Goal: Transaction & Acquisition: Purchase product/service

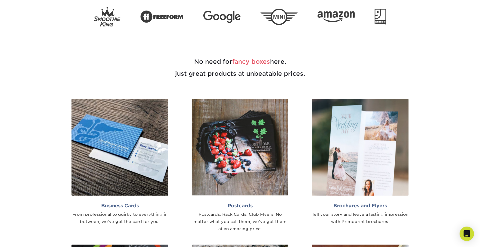
scroll to position [309, 0]
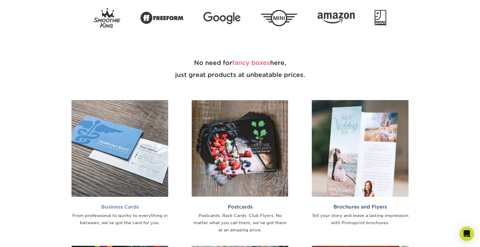
click at [152, 135] on img at bounding box center [120, 148] width 97 height 97
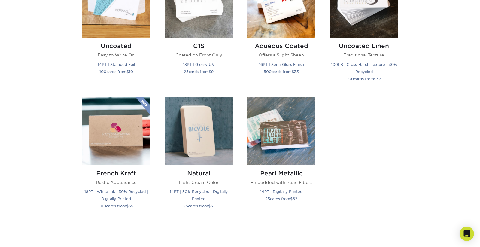
scroll to position [589, 0]
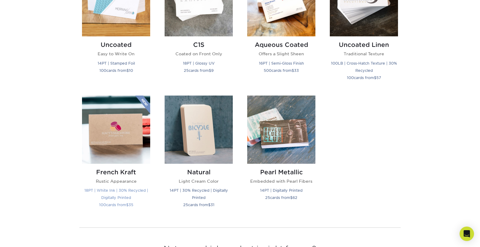
click at [136, 139] on img at bounding box center [116, 130] width 68 height 68
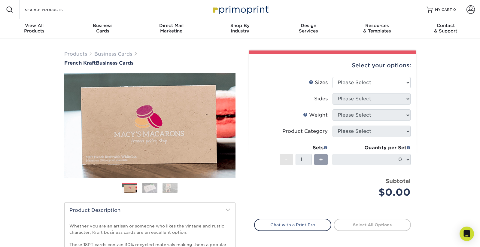
click at [147, 190] on img at bounding box center [149, 188] width 15 height 11
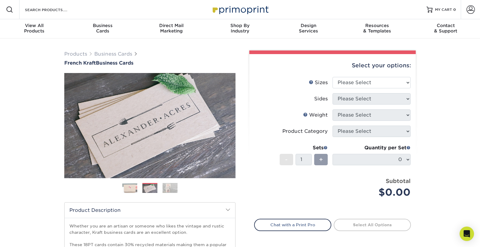
click at [174, 185] on img at bounding box center [170, 188] width 15 height 11
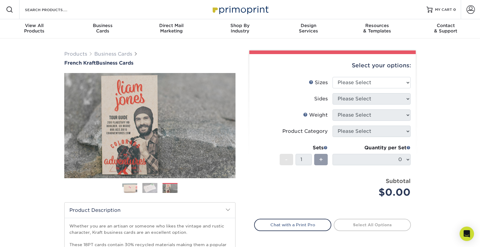
click at [152, 187] on img at bounding box center [149, 188] width 15 height 11
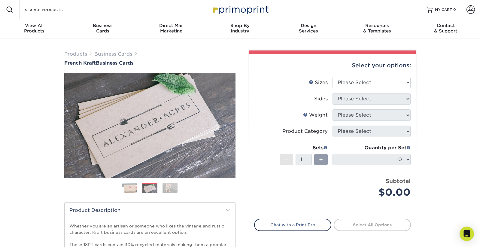
click at [124, 192] on img at bounding box center [129, 188] width 15 height 15
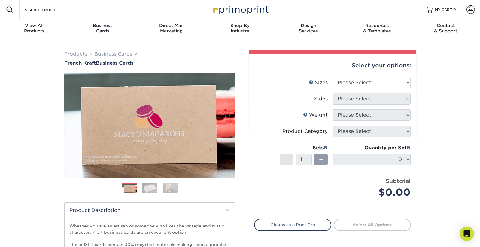
click at [150, 188] on img at bounding box center [149, 188] width 15 height 11
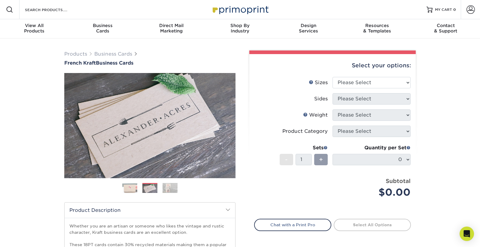
click at [167, 191] on img at bounding box center [170, 188] width 15 height 11
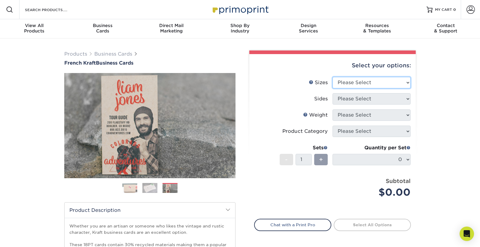
click at [370, 87] on select "Please Select 1.5" x 3.5" - Mini 1.75" x 3.5" - Mini 2" x 2" - Square 2" x 3" -…" at bounding box center [372, 82] width 78 height 11
click at [333, 77] on select "Please Select 1.5" x 3.5" - Mini 1.75" x 3.5" - Mini 2" x 2" - Square 2" x 3" -…" at bounding box center [372, 82] width 78 height 11
click at [386, 87] on select "Please Select 1.5" x 3.5" - Mini 1.75" x 3.5" - Mini 2" x 2" - Square 2" x 3" -…" at bounding box center [372, 82] width 78 height 11
select select "2.00x3.50"
click at [333, 77] on select "Please Select 1.5" x 3.5" - Mini 1.75" x 3.5" - Mini 2" x 2" - Square 2" x 3" -…" at bounding box center [372, 82] width 78 height 11
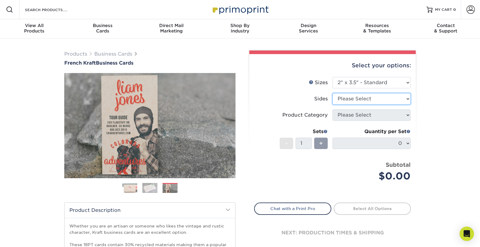
click at [389, 97] on select "Please Select Print Both Sides Print Both Sides - White Mask Back Only Print Bo…" at bounding box center [372, 98] width 78 height 11
select select "13abbda7-1d64-4f25-8bb2-c179b224825d"
click at [333, 93] on select "Please Select Print Both Sides Print Both Sides - White Mask Back Only Print Bo…" at bounding box center [372, 98] width 78 height 11
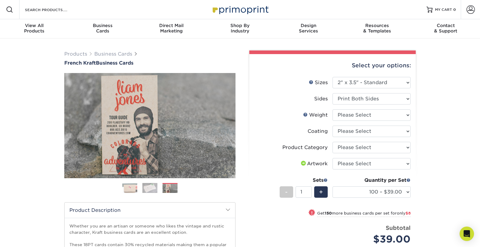
click at [152, 188] on img at bounding box center [149, 188] width 15 height 11
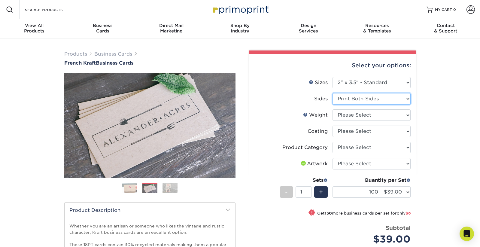
click at [381, 100] on select "Please Select Print Both Sides Print Both Sides - White Mask Back Only Print Bo…" at bounding box center [372, 98] width 78 height 11
click at [371, 102] on select "Please Select Print Both Sides Print Both Sides - White Mask Back Only Print Bo…" at bounding box center [372, 98] width 78 height 11
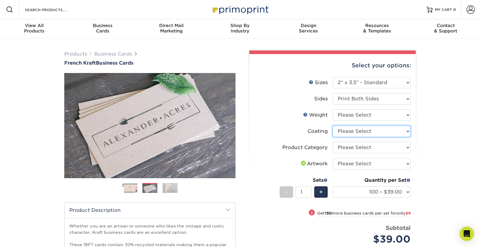
click at [377, 132] on select at bounding box center [372, 131] width 78 height 11
click at [396, 127] on select at bounding box center [372, 131] width 78 height 11
click select at bounding box center [372, 131] width 78 height 11
select select
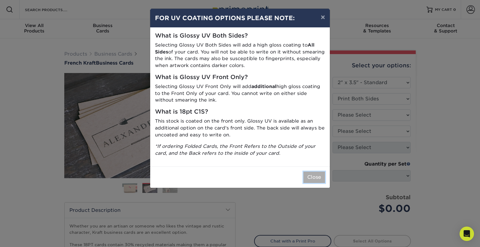
click at [313, 175] on button "Close" at bounding box center [315, 177] width 22 height 11
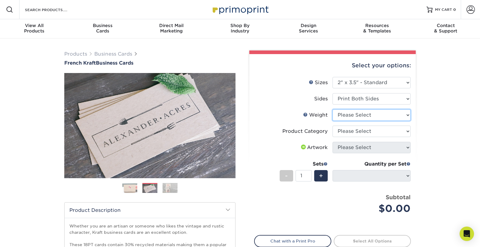
click at [359, 117] on select "Please Select 18PTUCKRAFT" at bounding box center [372, 114] width 78 height 11
click at [382, 121] on li "Weight Help Weight Please Select 18PTUCKRAFT" at bounding box center [333, 117] width 156 height 16
click at [382, 115] on select "Please Select 18PTUCKRAFT" at bounding box center [372, 114] width 78 height 11
select select "18PTUCKRAFT"
click at [333, 109] on select "Please Select 18PTUCKRAFT" at bounding box center [372, 114] width 78 height 11
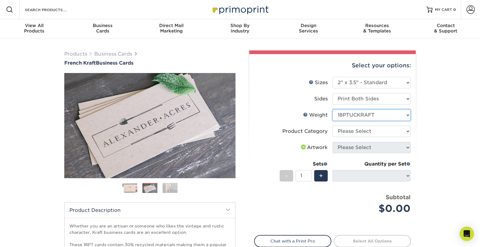
select select "-1"
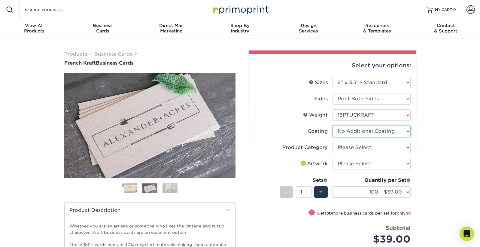
click at [391, 129] on select at bounding box center [372, 131] width 78 height 11
click at [386, 148] on select "Please Select Business Cards" at bounding box center [372, 147] width 78 height 11
select select "3b5148f1-0588-4f88-a218-97bcfdce65c1"
click at [333, 142] on select "Please Select Business Cards" at bounding box center [372, 147] width 78 height 11
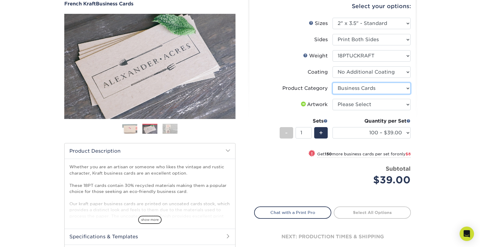
scroll to position [60, 0]
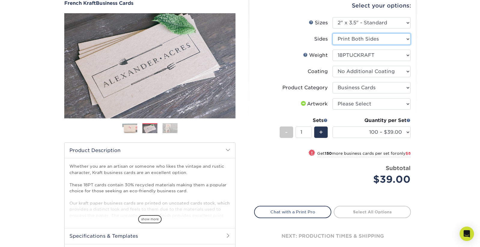
click at [382, 38] on select "Please Select Print Both Sides Print Both Sides - White Mask Back Only Print Bo…" at bounding box center [372, 38] width 78 height 11
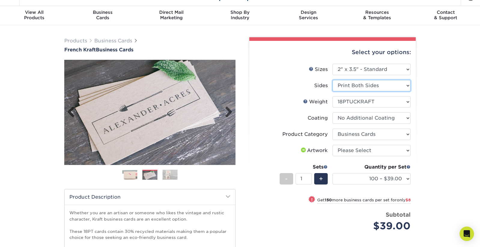
scroll to position [12, 0]
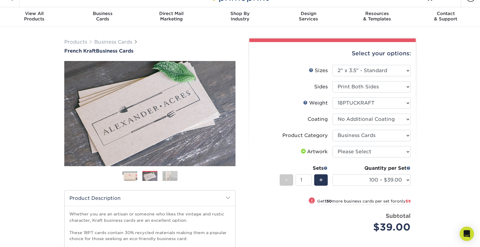
click at [162, 172] on ol at bounding box center [149, 178] width 171 height 14
click at [170, 178] on img at bounding box center [170, 176] width 15 height 11
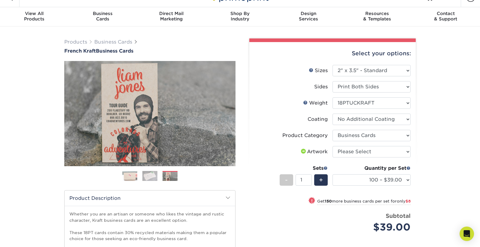
click at [135, 175] on img at bounding box center [129, 176] width 15 height 15
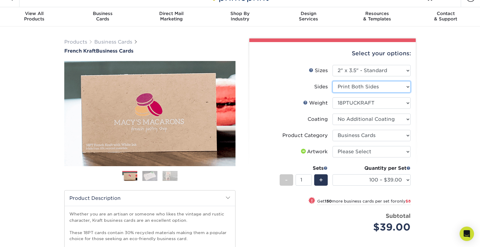
click at [372, 88] on select "Please Select Print Both Sides Print Both Sides - White Mask Back Only Print Bo…" at bounding box center [372, 86] width 78 height 11
select select "ad9db9d4-757f-4351-ab24-1c639c7cea2b"
click at [333, 81] on select "Please Select Print Both Sides Print Both Sides - White Mask Back Only Print Bo…" at bounding box center [372, 86] width 78 height 11
select select "-1"
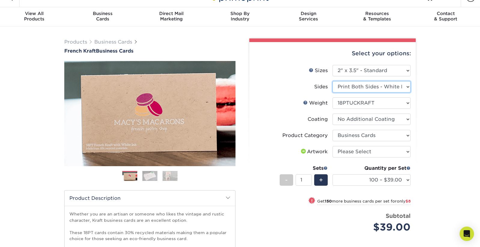
select select "-1"
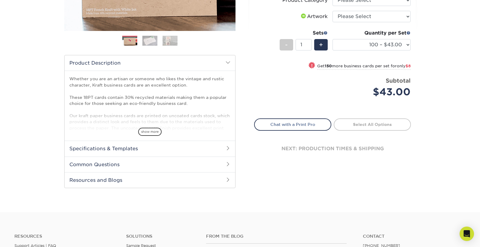
scroll to position [145, 0]
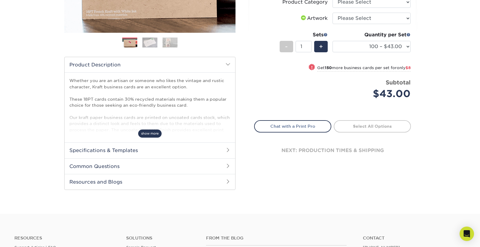
click at [149, 135] on span "show more" at bounding box center [149, 134] width 23 height 8
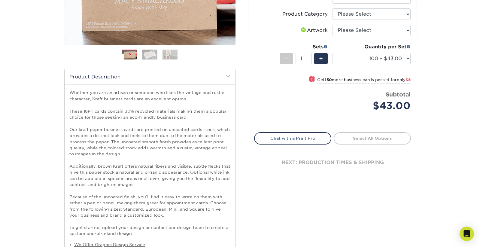
scroll to position [133, 0]
click at [399, 58] on select "100 – $43.00 250 – $51.00 500 – $85.00 1000 – $155.00" at bounding box center [372, 58] width 78 height 11
click at [310, 80] on span at bounding box center [312, 79] width 8 height 8
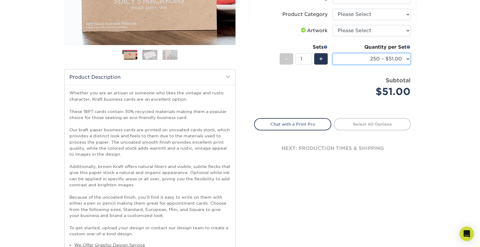
click at [408, 61] on select "100 – $43.00 250 – $51.00 500 – $85.00 1000 – $155.00" at bounding box center [372, 58] width 78 height 11
select select "100 – $43.00"
click at [333, 53] on select "100 – $43.00 250 – $51.00 500 – $85.00 1000 – $155.00" at bounding box center [372, 58] width 78 height 11
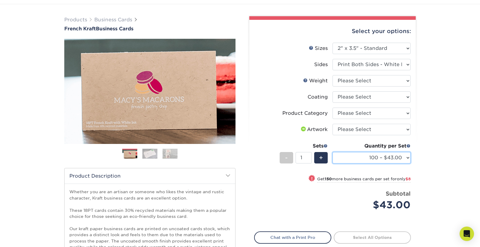
scroll to position [0, 0]
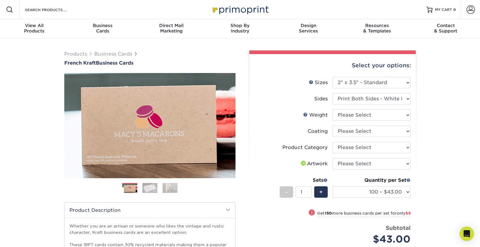
click at [154, 184] on img at bounding box center [149, 188] width 15 height 11
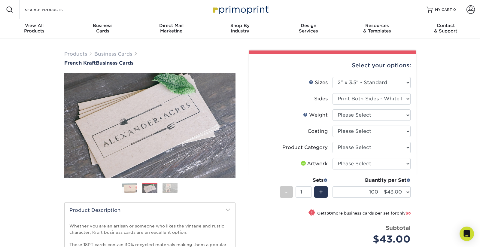
click at [168, 188] on img at bounding box center [170, 188] width 15 height 11
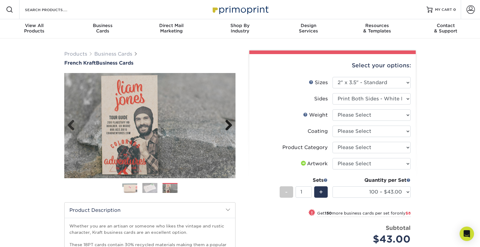
click at [229, 127] on link "Next" at bounding box center [227, 126] width 12 height 12
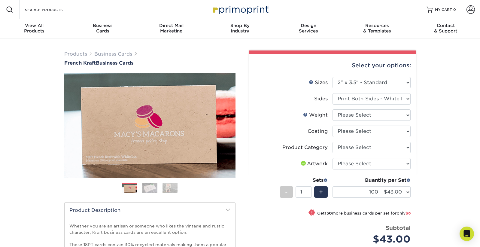
click at [172, 189] on img at bounding box center [170, 188] width 15 height 11
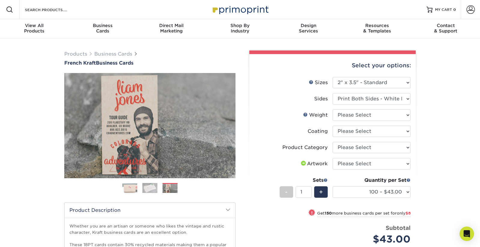
click at [151, 189] on img at bounding box center [149, 188] width 15 height 11
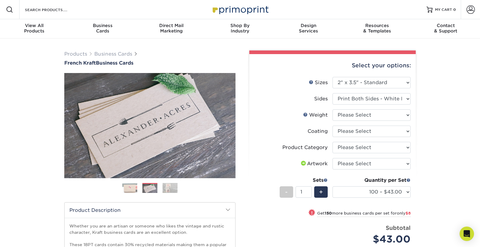
click at [129, 185] on img at bounding box center [129, 188] width 15 height 15
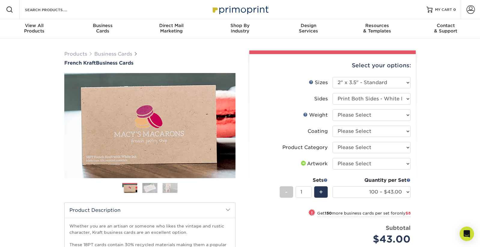
click at [151, 188] on img at bounding box center [149, 188] width 15 height 11
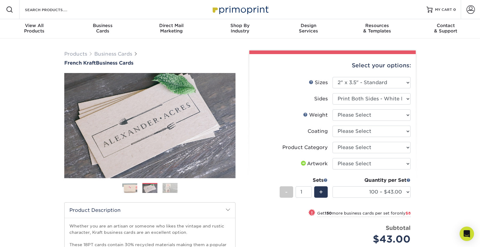
click at [172, 192] on img at bounding box center [170, 188] width 15 height 11
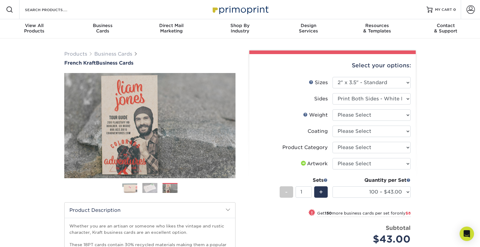
click at [133, 187] on img at bounding box center [129, 188] width 15 height 15
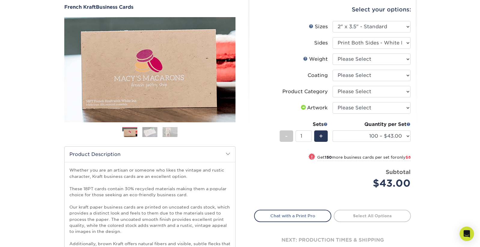
scroll to position [57, 0]
